Goal: Information Seeking & Learning: Stay updated

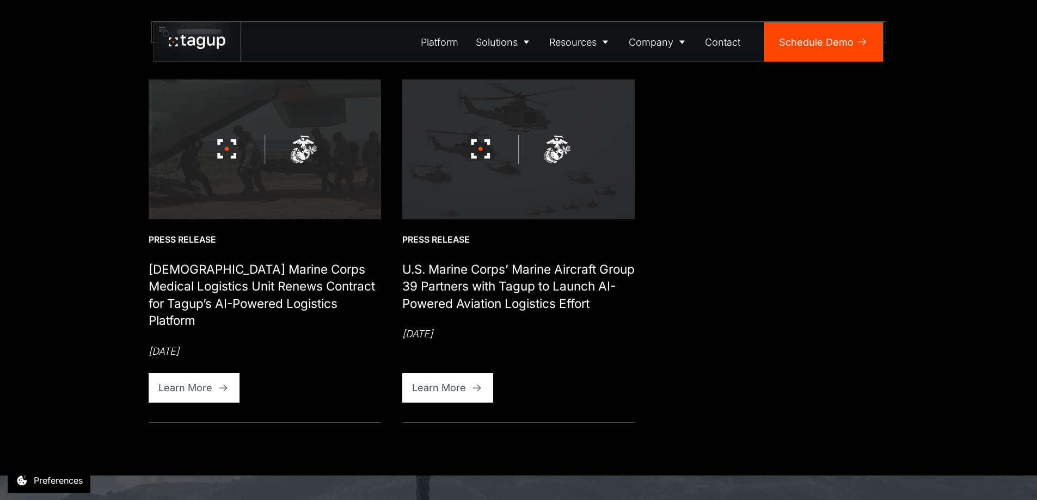
scroll to position [544, 0]
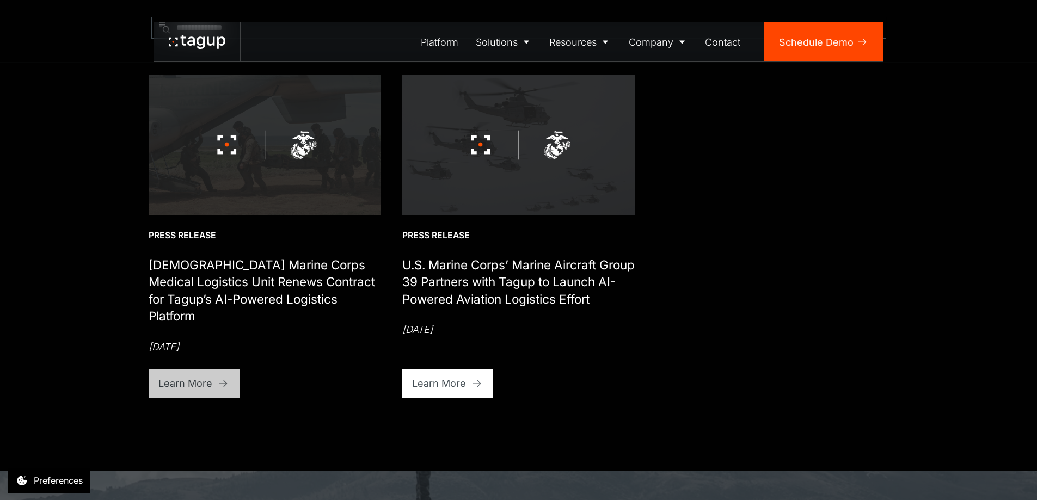
click at [196, 386] on div "Learn More" at bounding box center [185, 383] width 54 height 15
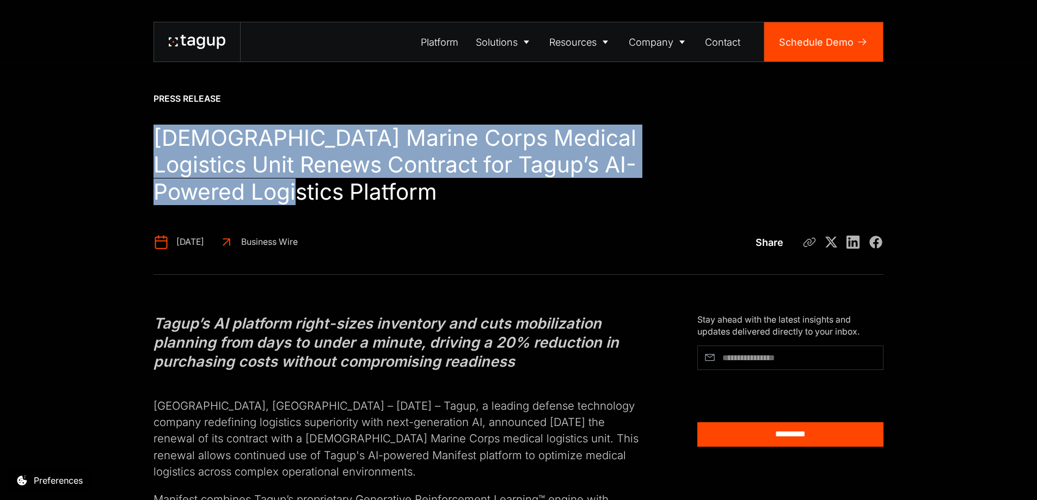
drag, startPoint x: 155, startPoint y: 136, endPoint x: 343, endPoint y: 191, distance: 196.9
click at [343, 191] on h1 "[DEMOGRAPHIC_DATA] Marine Corps Medical Logistics Unit Renews Contract for Tagu…" at bounding box center [396, 165] width 486 height 81
copy h1 "[DEMOGRAPHIC_DATA] Marine Corps Medical Logistics Unit Renews Contract for Tagu…"
